Goal: Go to known website

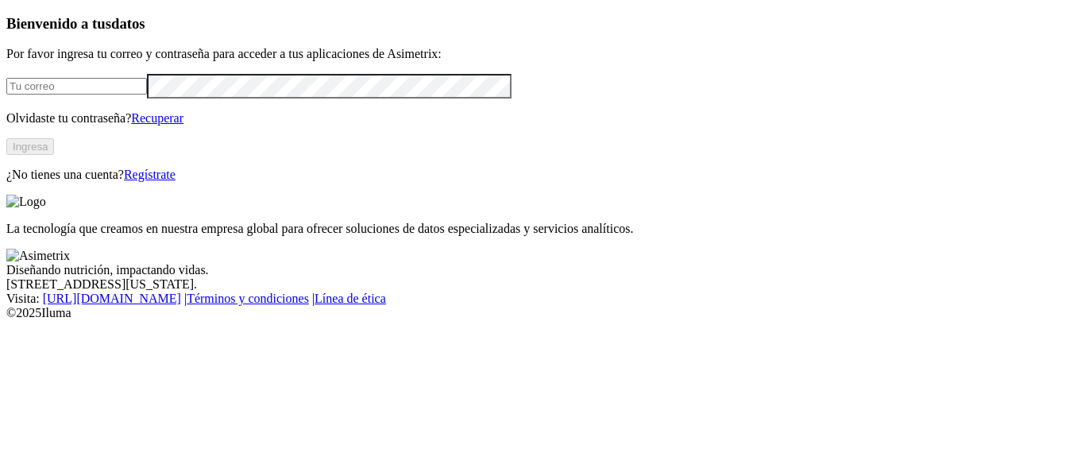
click at [176, 99] on div at bounding box center [542, 86] width 1073 height 25
click at [147, 95] on input "email" at bounding box center [76, 86] width 141 height 17
drag, startPoint x: 256, startPoint y: 114, endPoint x: 0, endPoint y: 115, distance: 255.9
click at [6, 115] on div "Bienvenido a tus datos Por favor ingresa tu correo y contraseña para acceder a …" at bounding box center [542, 99] width 1073 height 168
type input "[EMAIL_ADDRESS][DOMAIN_NAME]"
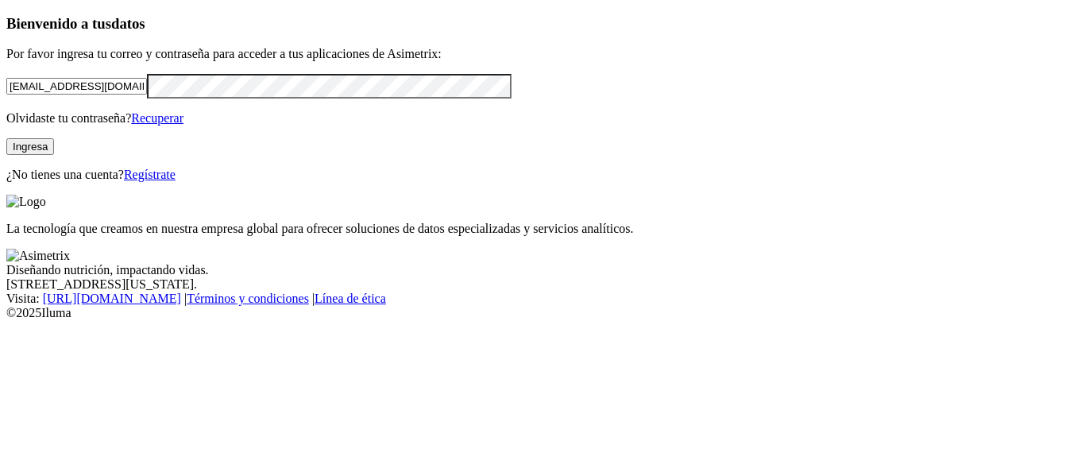
click input "submit" at bounding box center [0, 0] width 0 height 0
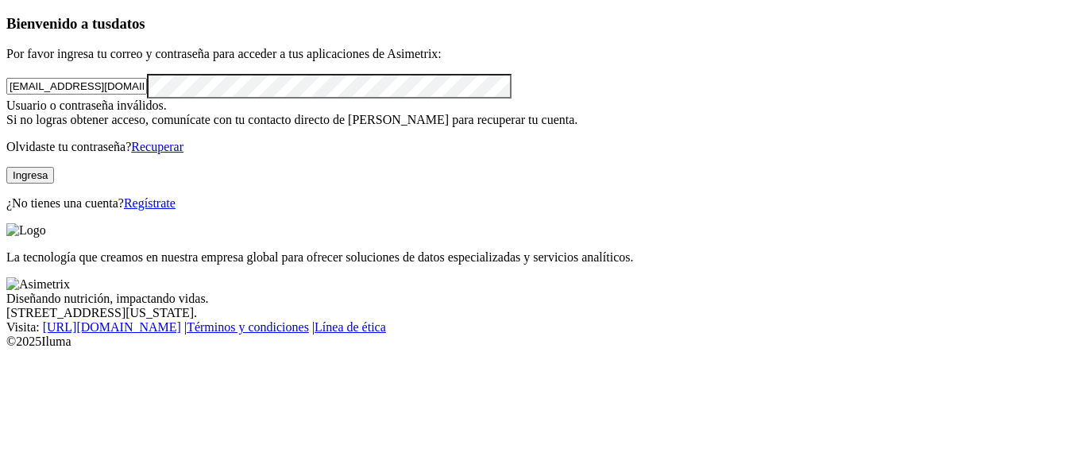
drag, startPoint x: 147, startPoint y: 131, endPoint x: 0, endPoint y: 132, distance: 147.0
click at [6, 132] on div "Bienvenido a tus datos Por favor ingresa tu correo y contraseña para acceder a …" at bounding box center [542, 113] width 1073 height 196
click at [6, 137] on div "Bienvenido a tus datos Por favor ingresa tu correo y contraseña para acceder a …" at bounding box center [542, 113] width 1073 height 196
click input "submit" at bounding box center [0, 0] width 0 height 0
